Goal: Navigation & Orientation: Go to known website

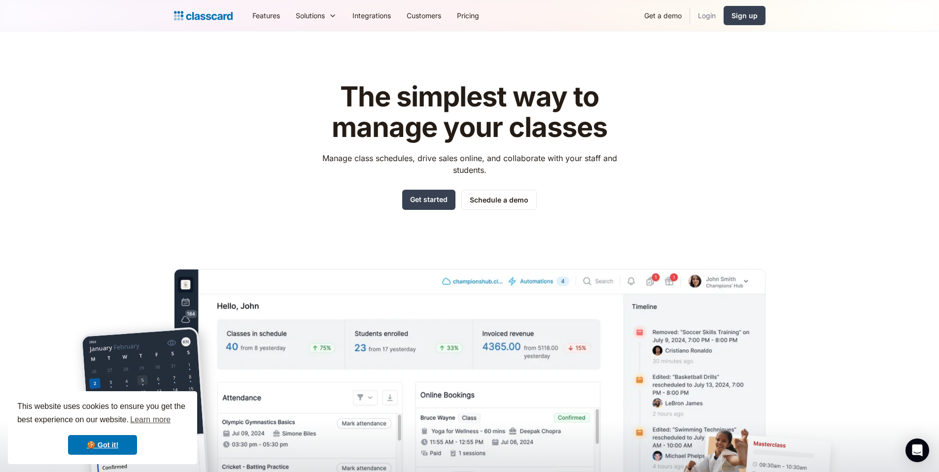
click at [702, 12] on link "Login" at bounding box center [707, 15] width 34 height 22
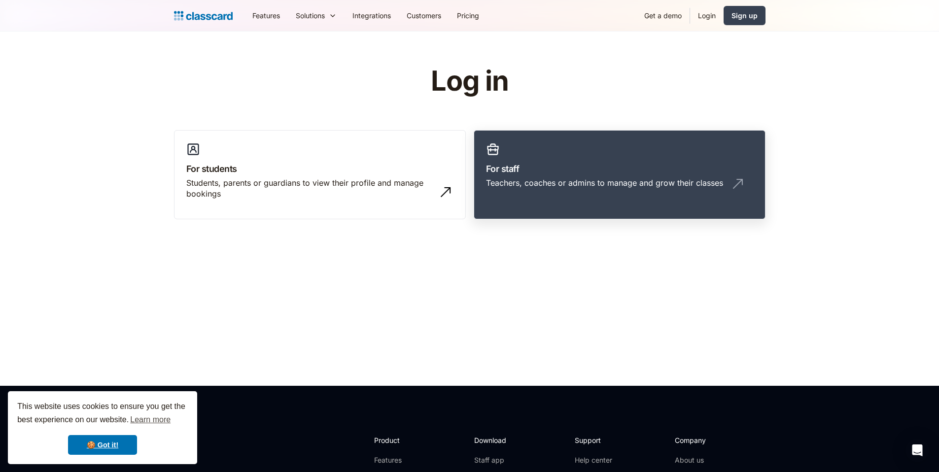
click at [562, 169] on h3 "For staff" at bounding box center [619, 168] width 267 height 13
